Goal: Find specific page/section: Find specific page/section

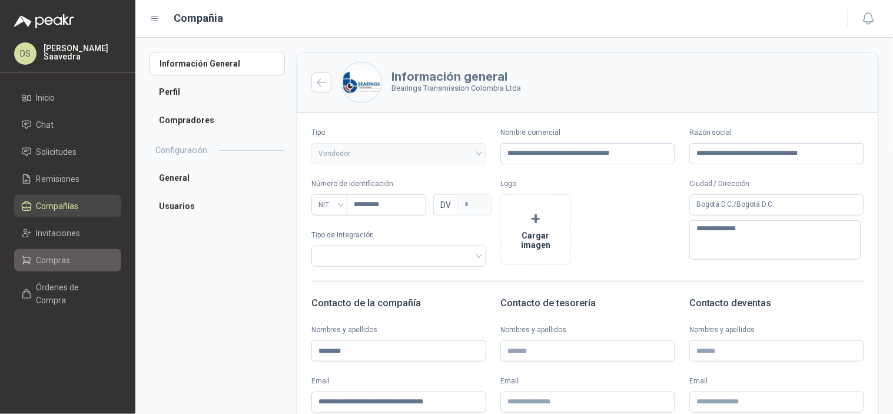
drag, startPoint x: 62, startPoint y: 254, endPoint x: 85, endPoint y: 255, distance: 23.6
click at [62, 254] on span "Compras" at bounding box center [54, 260] width 34 height 13
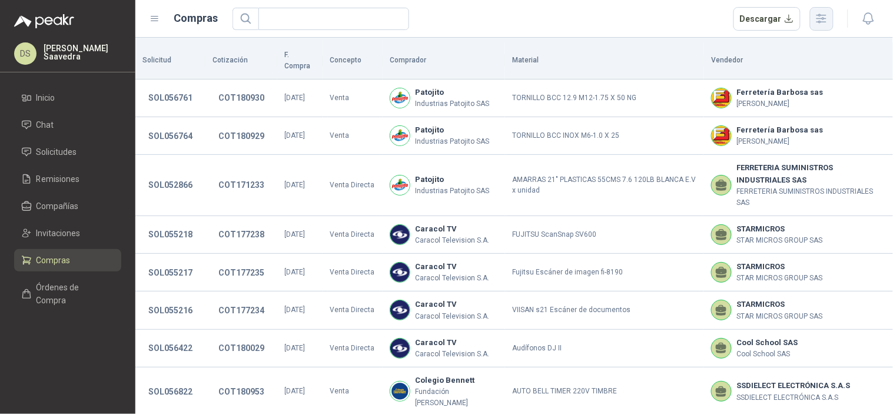
click at [816, 21] on icon "button" at bounding box center [822, 19] width 14 height 14
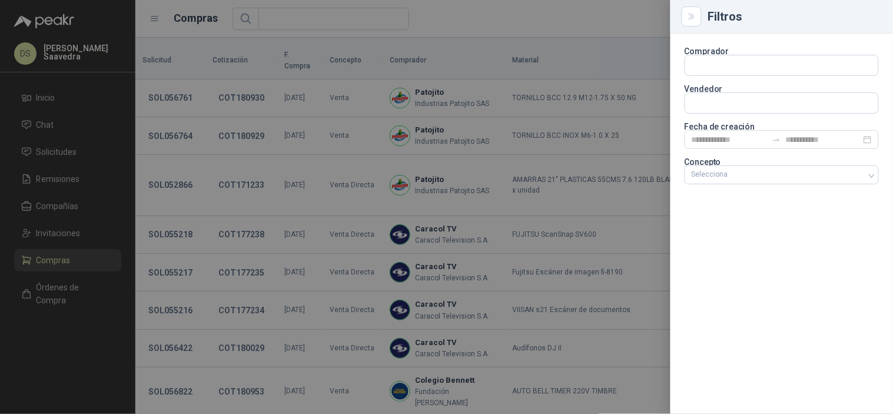
click at [784, 163] on p "Concepto" at bounding box center [782, 161] width 194 height 7
click at [775, 171] on div at bounding box center [775, 175] width 177 height 8
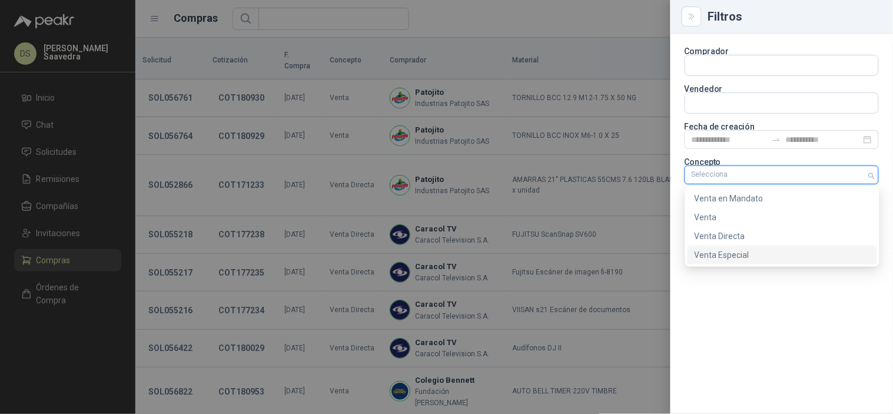
click at [754, 248] on div "Venta Especial" at bounding box center [783, 255] width 190 height 19
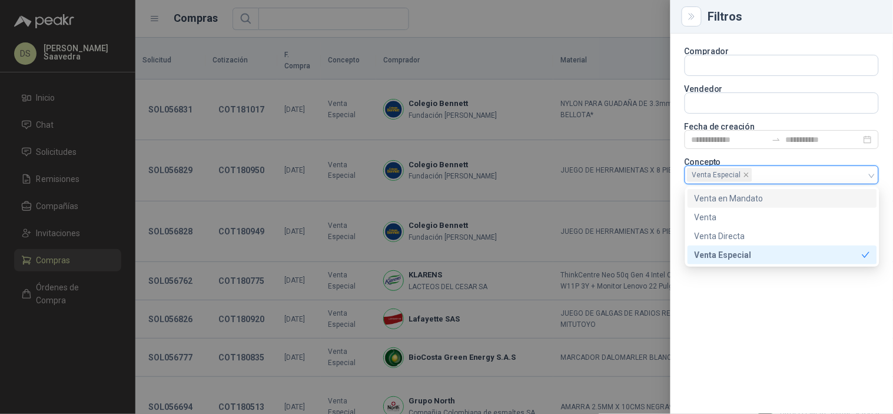
click at [593, 20] on div at bounding box center [446, 207] width 893 height 414
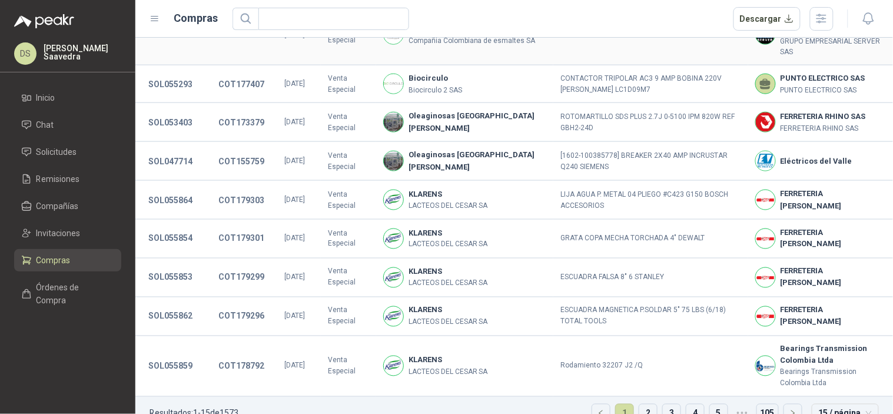
scroll to position [383, 0]
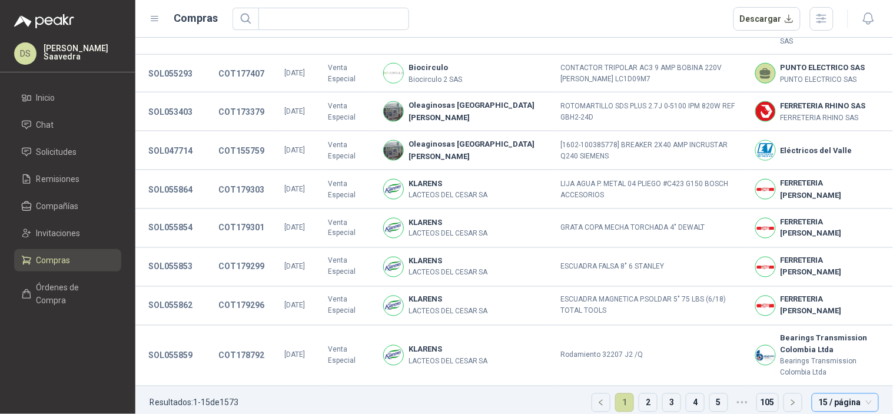
click at [829, 394] on span "15 / página" at bounding box center [845, 403] width 53 height 18
click at [822, 335] on div "30 / página" at bounding box center [846, 341] width 48 height 13
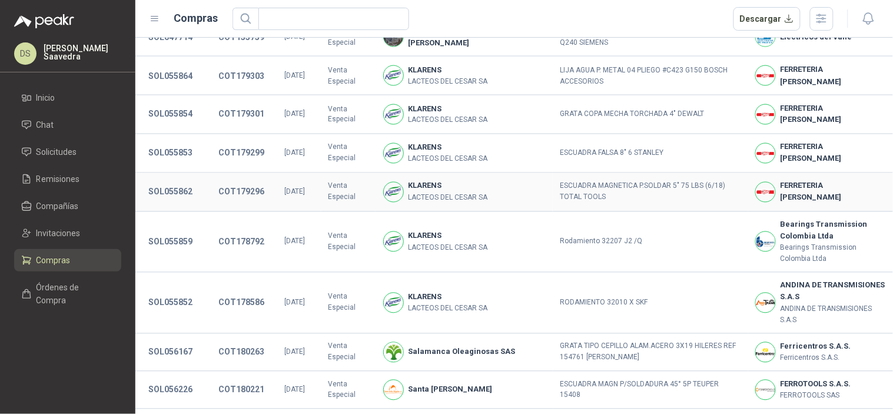
scroll to position [469, 0]
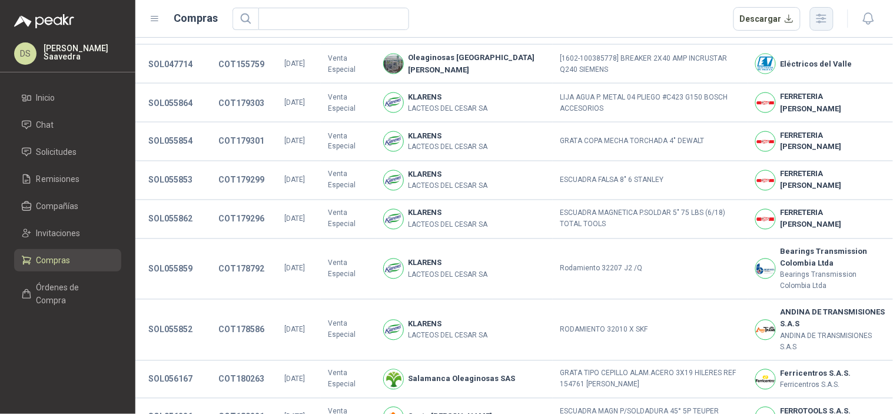
click at [817, 20] on icon "button" at bounding box center [822, 19] width 14 height 14
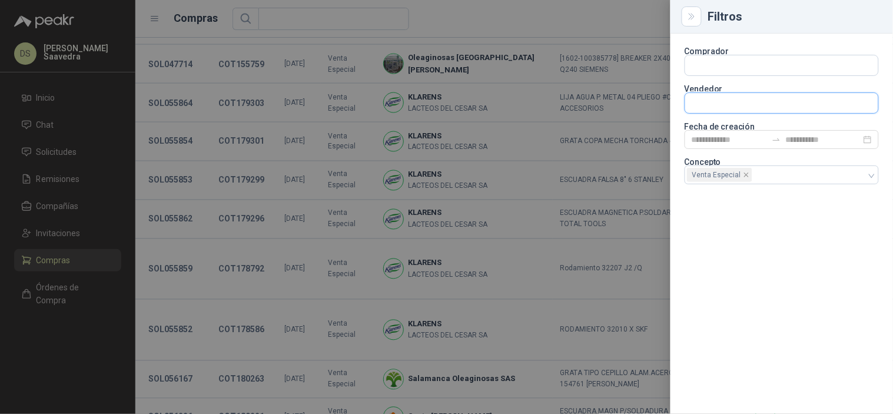
click at [786, 103] on input "text" at bounding box center [782, 103] width 193 height 20
type input "*******"
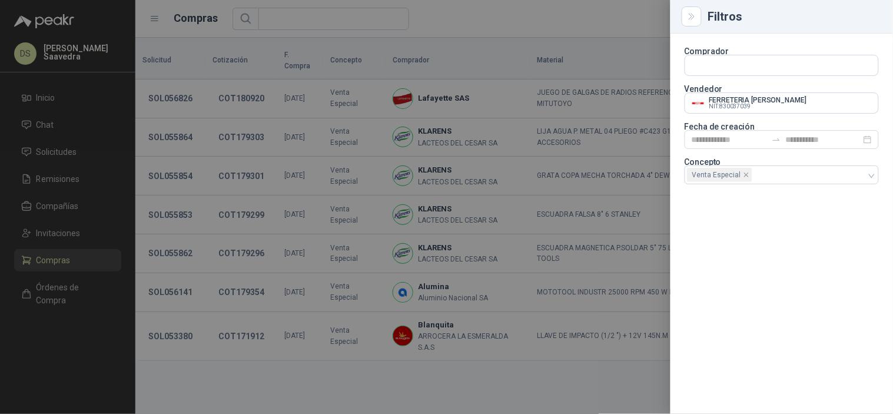
click at [603, 20] on div at bounding box center [446, 207] width 893 height 414
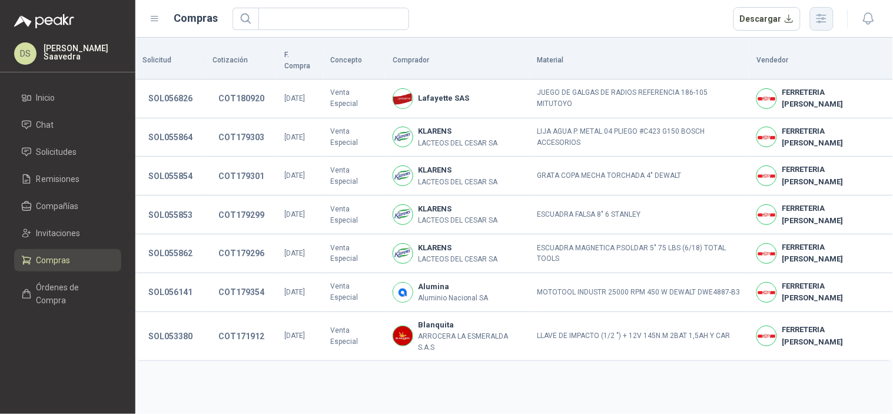
click at [820, 29] on header "Compras Descargar" at bounding box center [514, 19] width 758 height 38
click at [819, 18] on icon "button" at bounding box center [822, 19] width 14 height 14
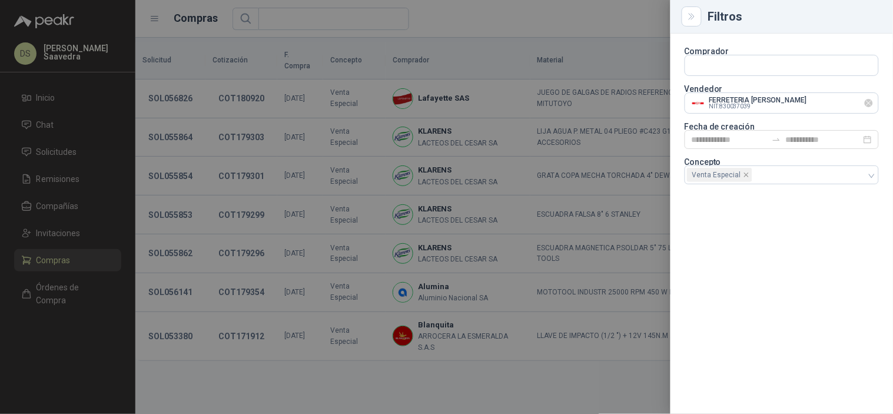
drag, startPoint x: 872, startPoint y: 103, endPoint x: 839, endPoint y: 102, distance: 32.4
click at [870, 102] on icon "Limpiar" at bounding box center [870, 103] width 10 height 10
click at [831, 102] on input "text" at bounding box center [782, 103] width 193 height 20
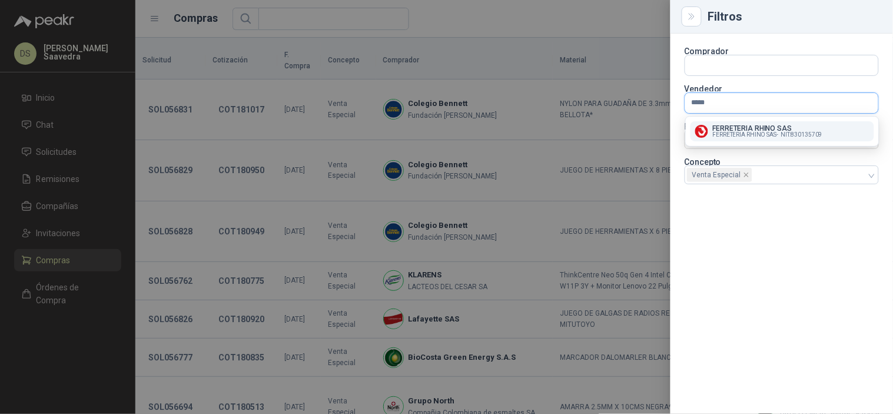
type input "*****"
click at [804, 121] on button "FERRETERIA RHINO SAS FERRETERIA RHINO SAS - NIT : 830135709" at bounding box center [783, 131] width 184 height 20
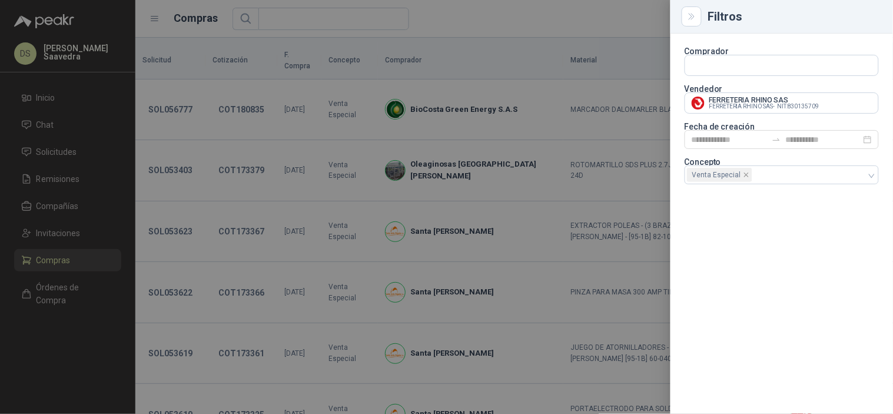
click at [634, 24] on div at bounding box center [446, 207] width 893 height 414
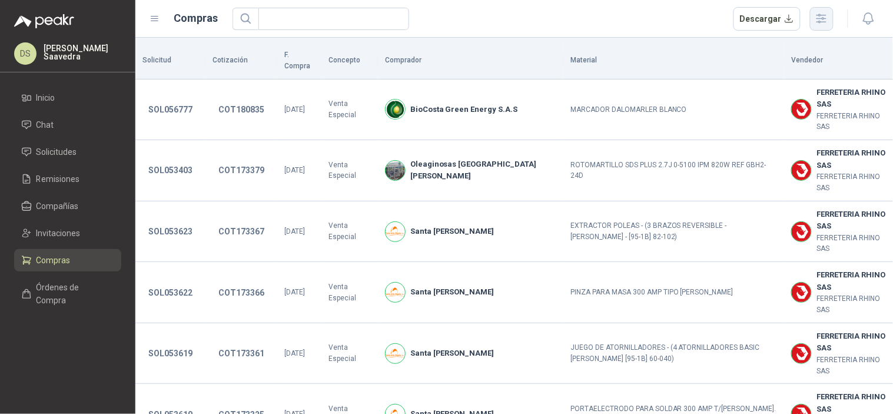
click at [822, 15] on icon "button" at bounding box center [821, 18] width 9 height 9
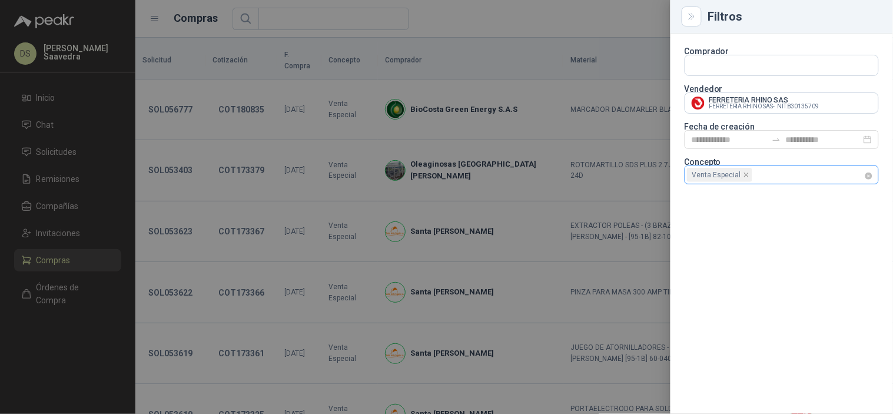
click at [873, 176] on div "Venta Especial" at bounding box center [782, 175] width 194 height 19
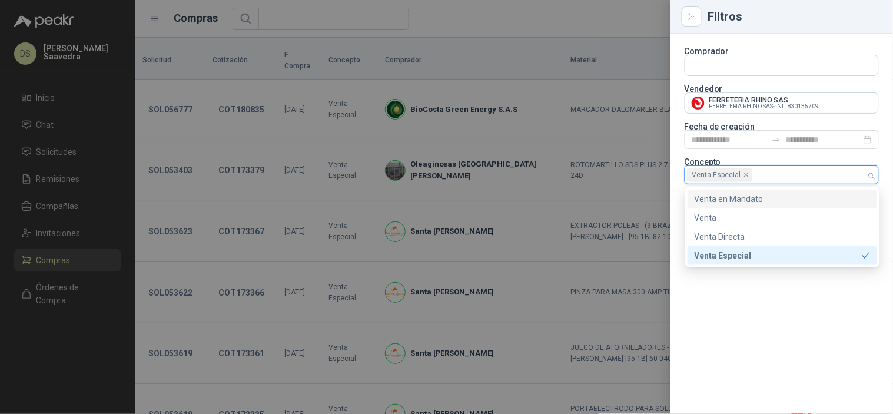
click at [767, 198] on div "Venta en Mandato" at bounding box center [783, 199] width 176 height 13
click at [735, 254] on div "Venta Especial" at bounding box center [778, 255] width 167 height 13
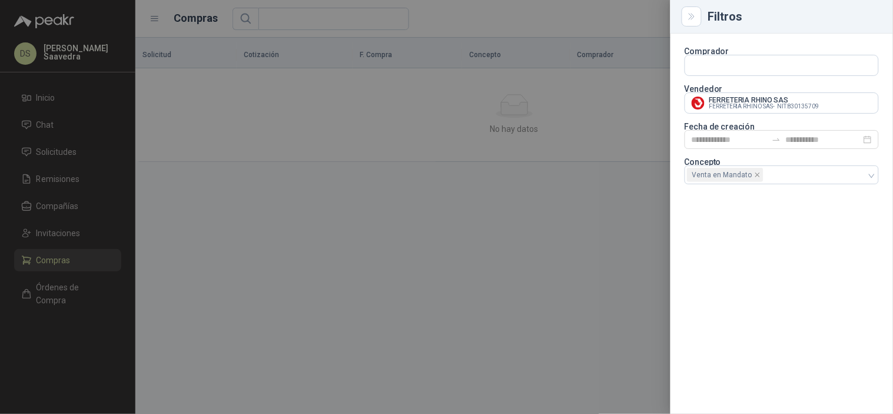
click at [555, 24] on div at bounding box center [446, 207] width 893 height 414
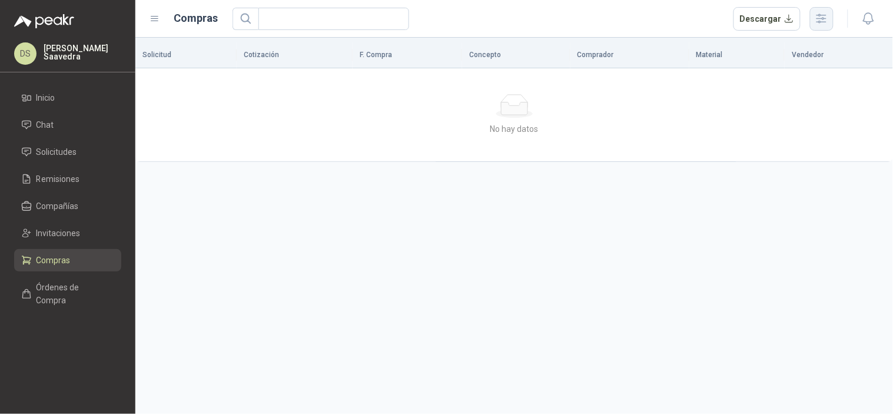
click at [828, 24] on icon "button" at bounding box center [822, 19] width 14 height 14
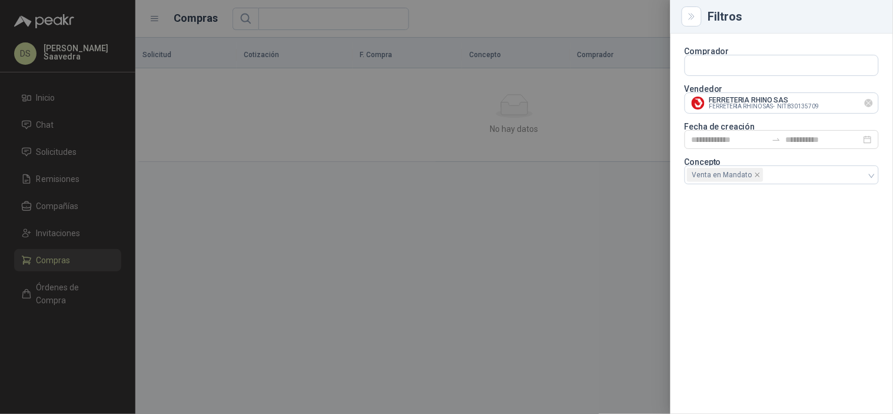
click at [872, 95] on div at bounding box center [869, 102] width 8 height 21
click at [868, 103] on icon "Limpiar" at bounding box center [870, 103] width 10 height 10
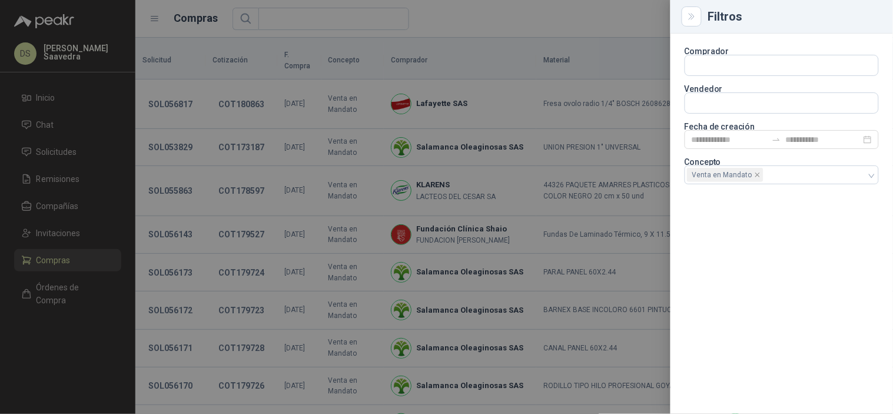
click at [544, 32] on div at bounding box center [446, 207] width 893 height 414
